Goal: Task Accomplishment & Management: Manage account settings

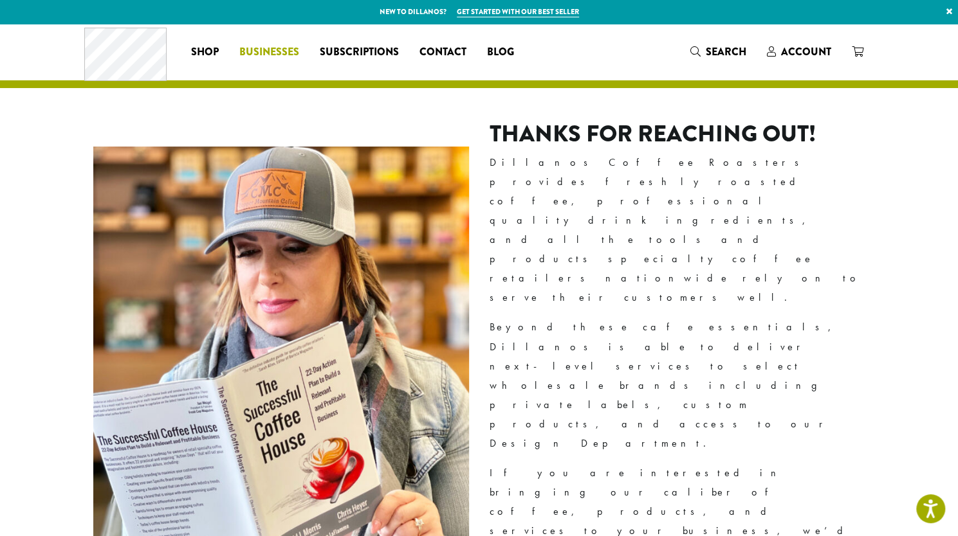
click at [287, 50] on span "Businesses" at bounding box center [269, 52] width 60 height 16
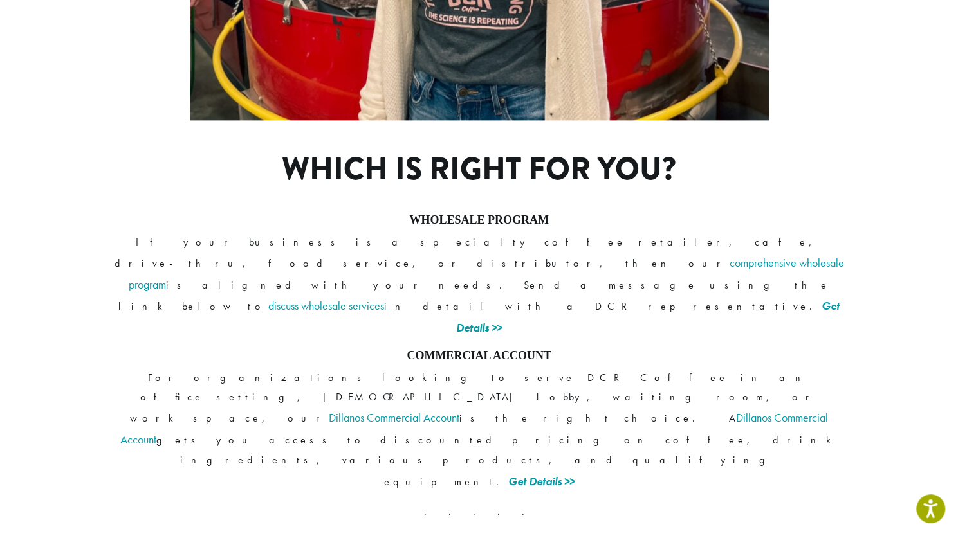
scroll to position [959, 0]
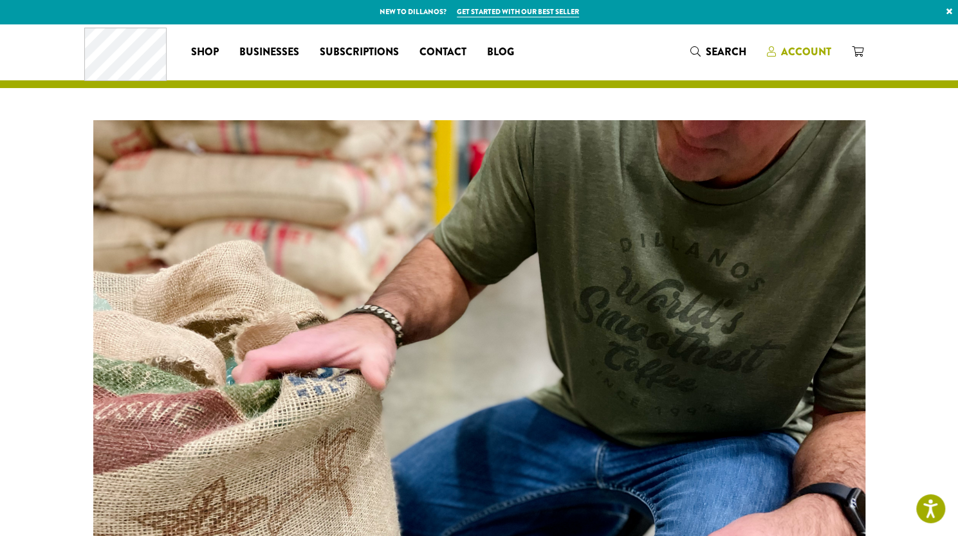
click at [794, 51] on span "Account" at bounding box center [806, 51] width 50 height 15
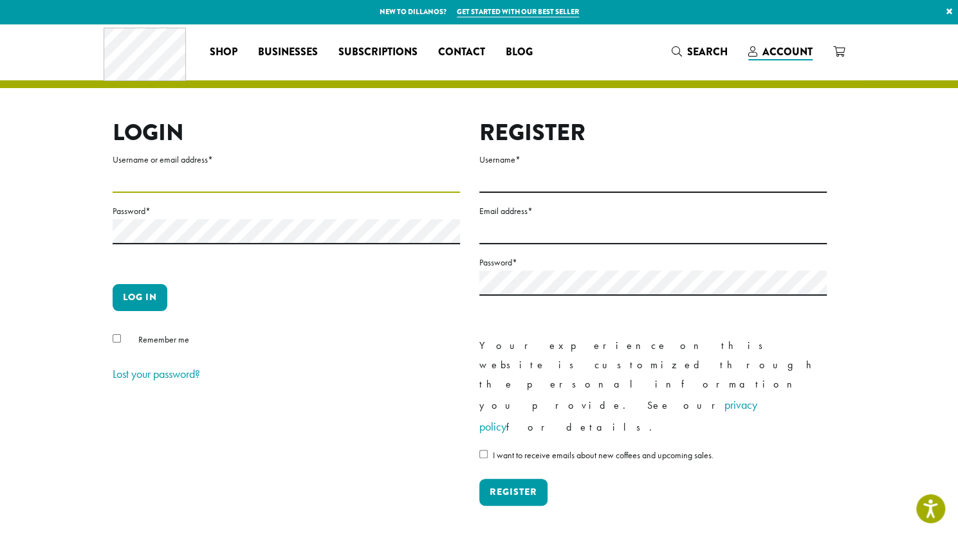
click at [153, 179] on input "Username or email address *" at bounding box center [286, 180] width 347 height 25
click at [176, 185] on input "Username or email address *" at bounding box center [286, 180] width 347 height 25
type input "**********"
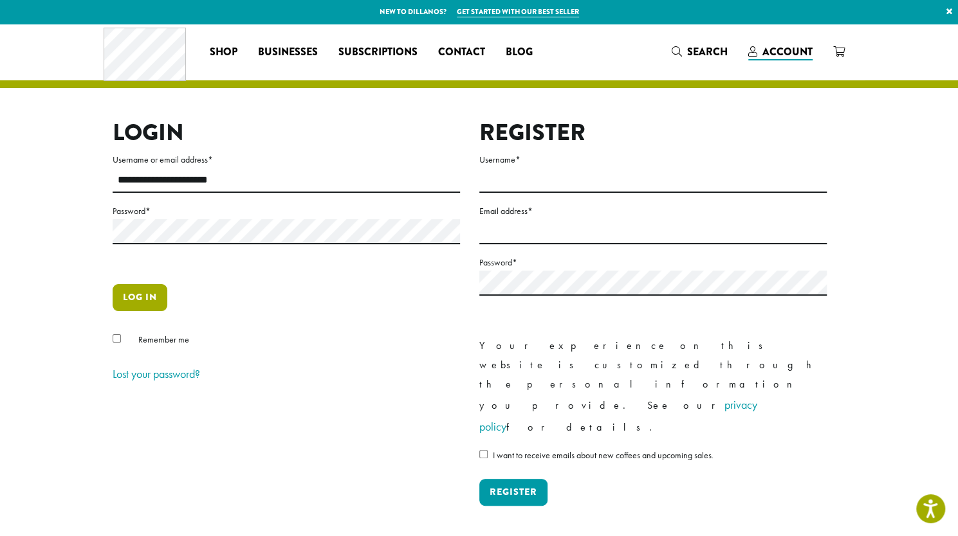
click at [143, 305] on button "Log in" at bounding box center [140, 297] width 55 height 27
